Goal: Information Seeking & Learning: Learn about a topic

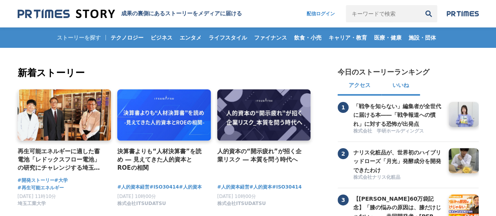
click at [403, 88] on button "いいね" at bounding box center [401, 86] width 38 height 19
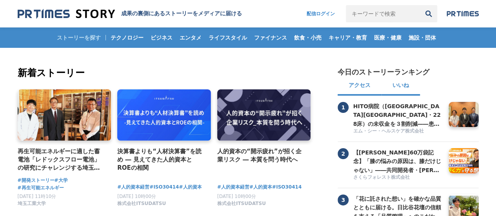
click at [365, 92] on button "アクセス" at bounding box center [360, 86] width 44 height 19
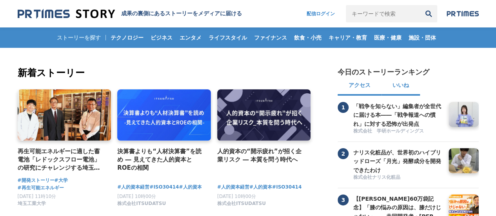
click at [402, 88] on button "いいね" at bounding box center [401, 86] width 38 height 19
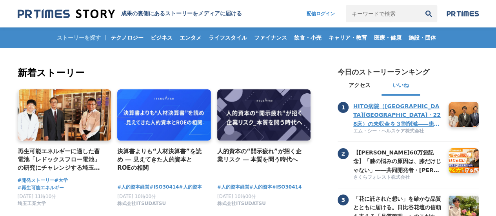
click at [402, 118] on h3 "HITO病院（[GEOGRAPHIC_DATA][GEOGRAPHIC_DATA]・228床）の未収金を３割削減――患者にも現場にも優しい入院医療費の未収金対…" at bounding box center [398, 115] width 89 height 26
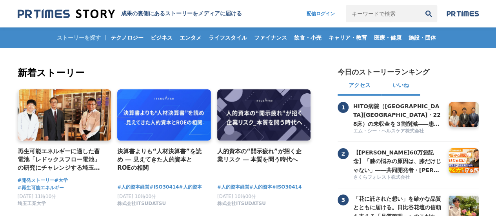
click at [360, 91] on button "アクセス" at bounding box center [360, 86] width 44 height 19
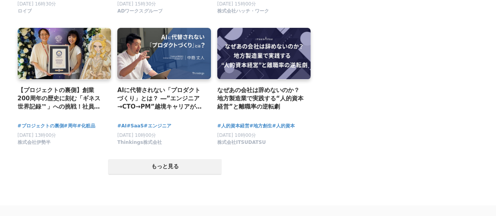
scroll to position [1509, 0]
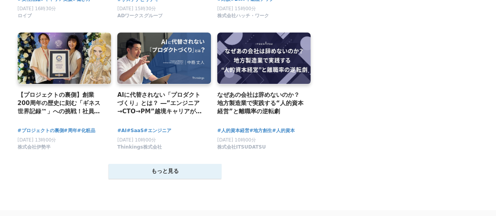
click at [171, 175] on button "もっと見る" at bounding box center [165, 171] width 113 height 15
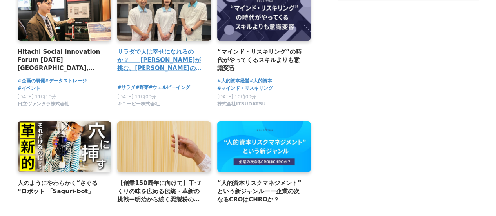
scroll to position [863, 0]
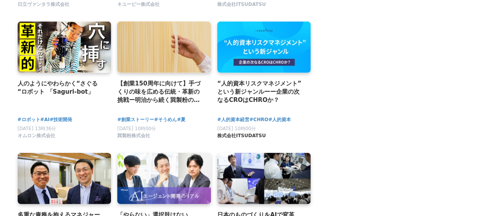
click at [239, 139] on span "株式会社ITSUDATSU" at bounding box center [241, 136] width 49 height 7
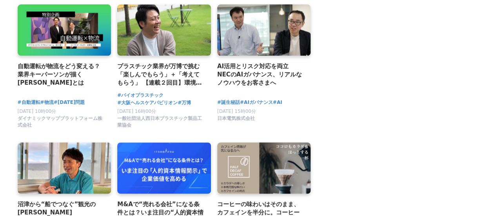
scroll to position [2001, 0]
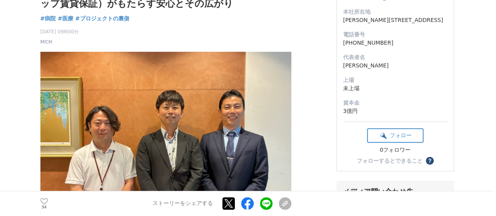
scroll to position [157, 0]
